Goal: Check status: Check status

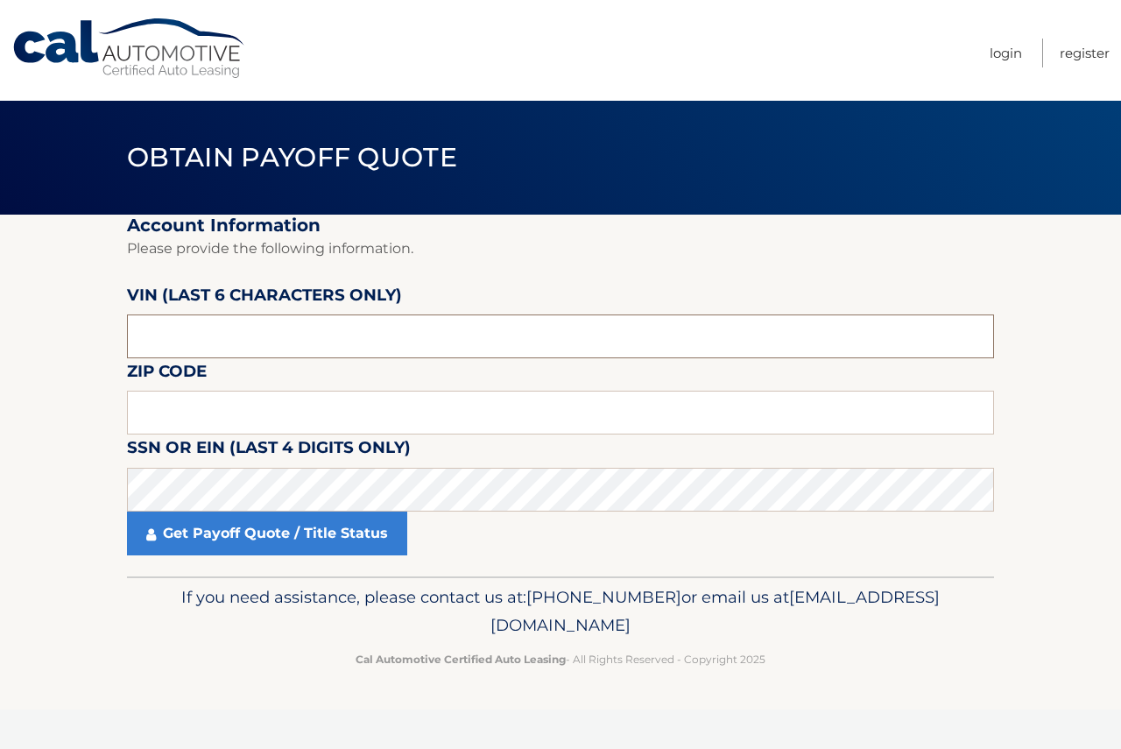
click at [230, 329] on input "text" at bounding box center [560, 337] width 867 height 44
type input "015304"
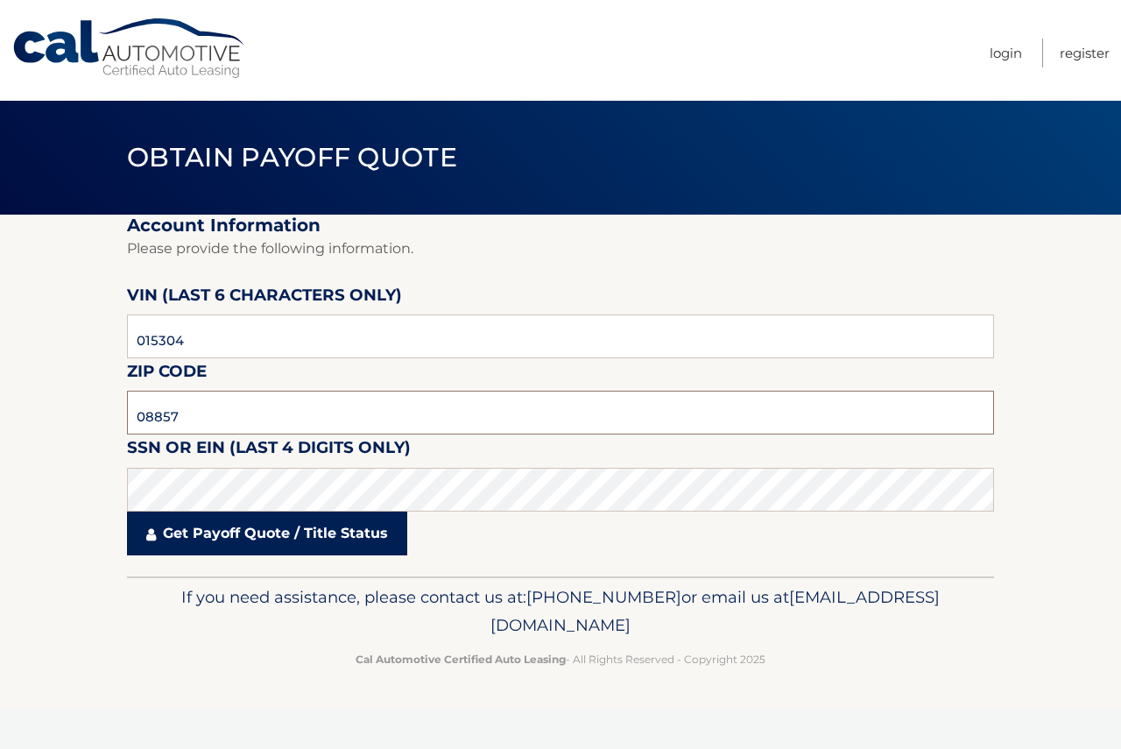
type input "08857"
click at [180, 538] on link "Get Payoff Quote / Title Status" at bounding box center [267, 534] width 280 height 44
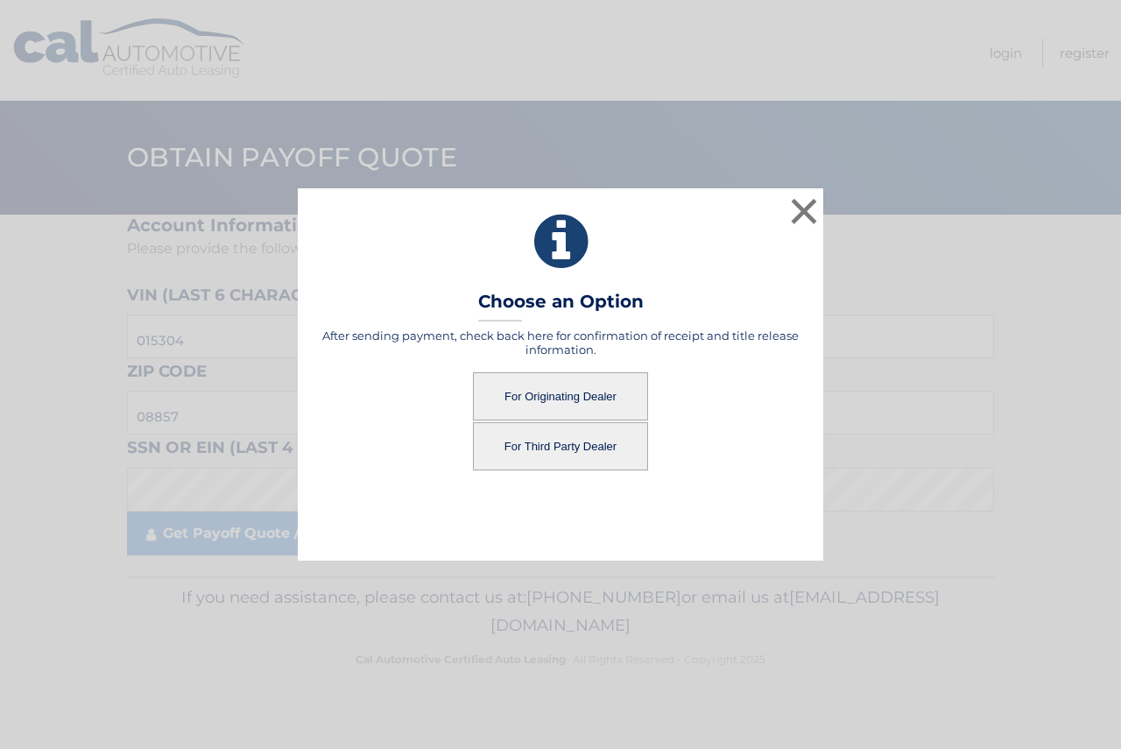
click at [517, 401] on button "For Originating Dealer" at bounding box center [560, 396] width 175 height 48
click at [529, 389] on button "For Originating Dealer" at bounding box center [560, 396] width 175 height 48
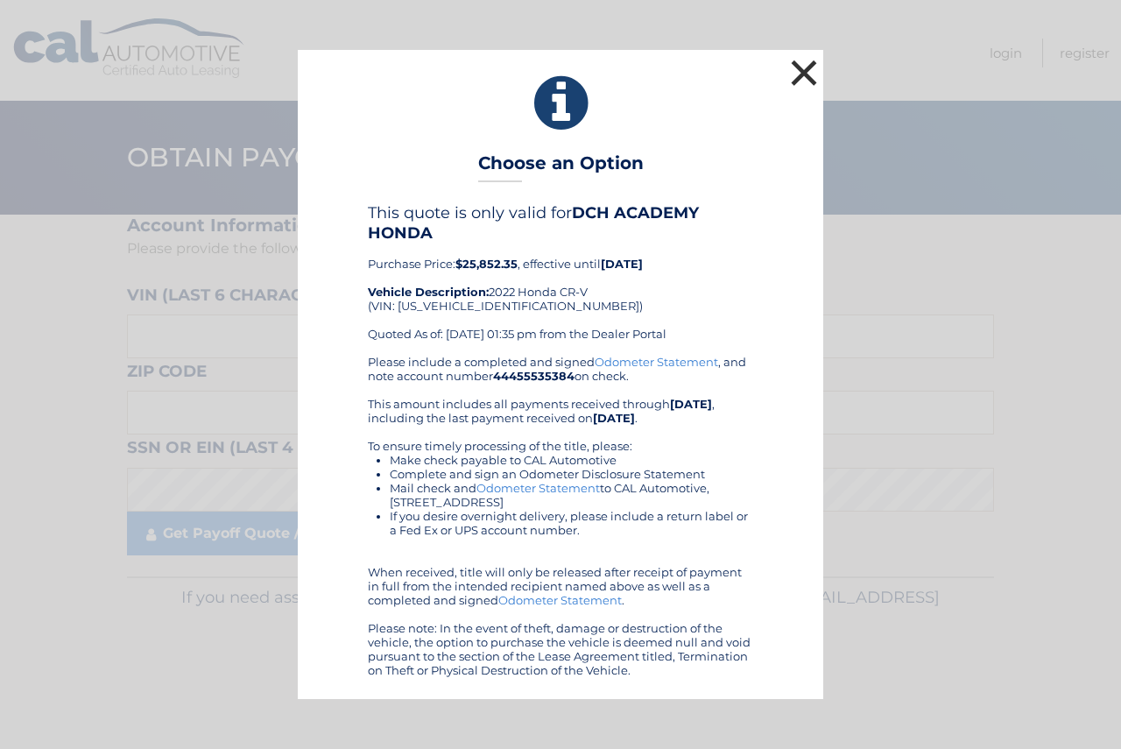
click at [803, 69] on button "×" at bounding box center [804, 72] width 35 height 35
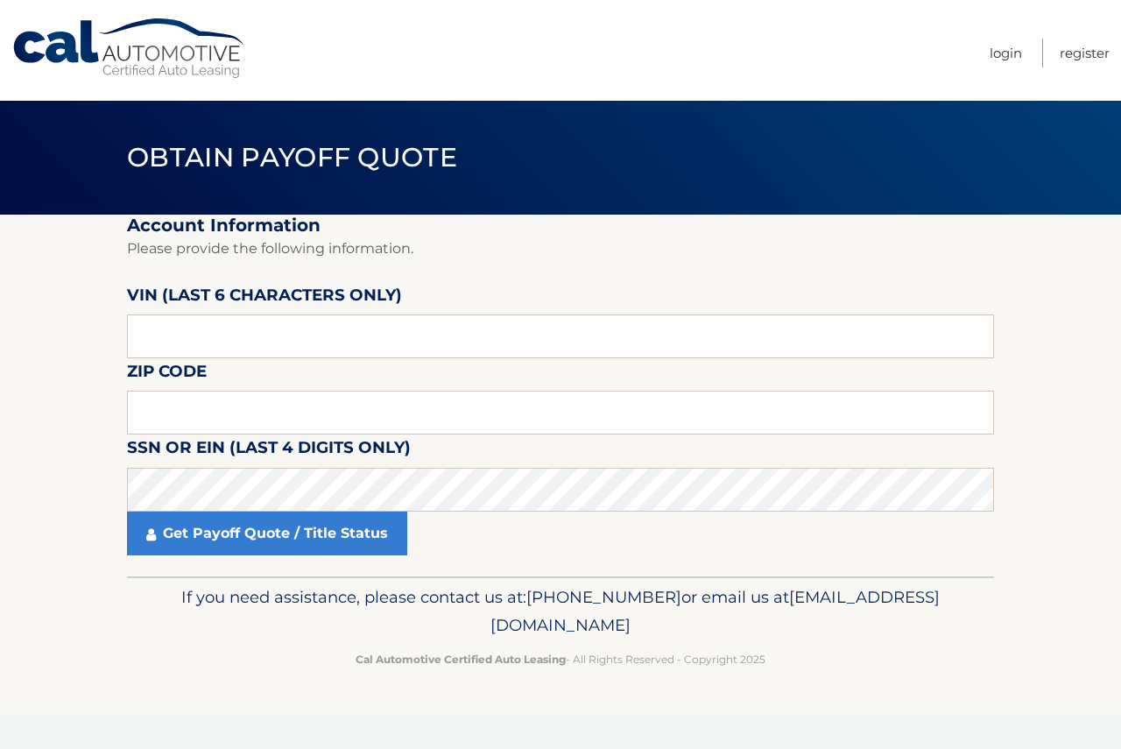
click at [485, 39] on nav "Menu Login Register" at bounding box center [686, 50] width 848 height 101
